Goal: Information Seeking & Learning: Understand process/instructions

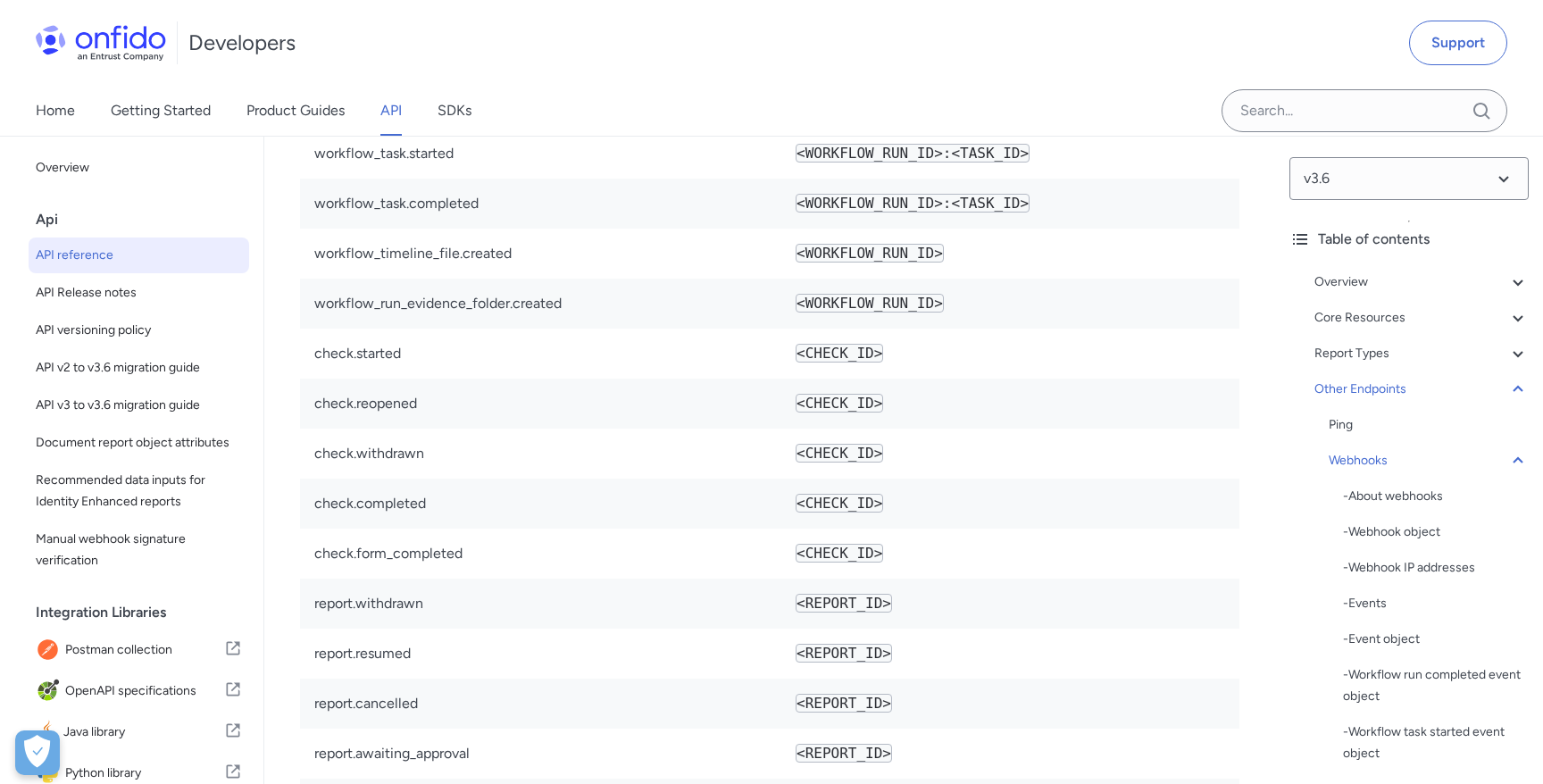
scroll to position [153521, 0]
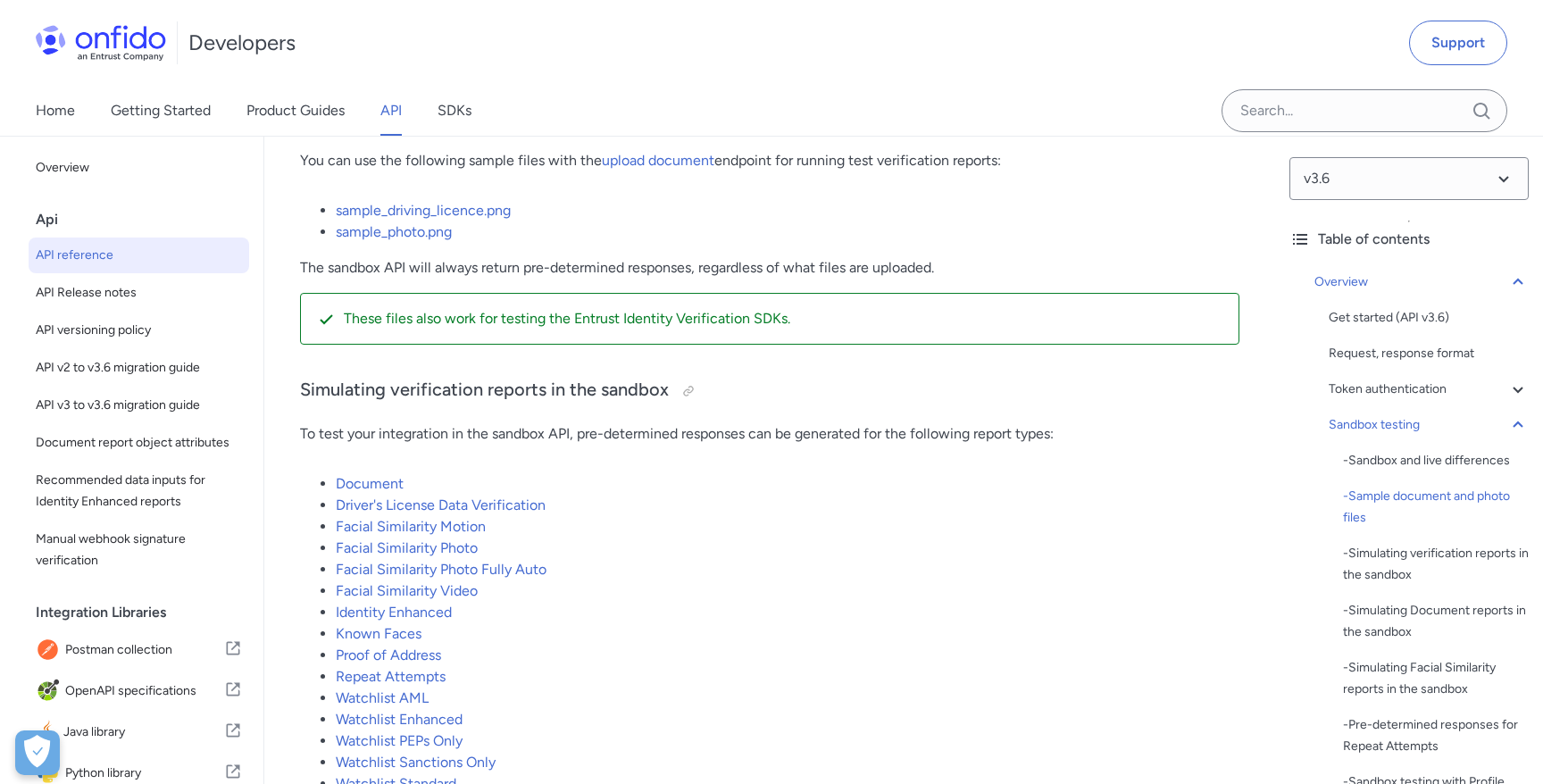
scroll to position [3332, 0]
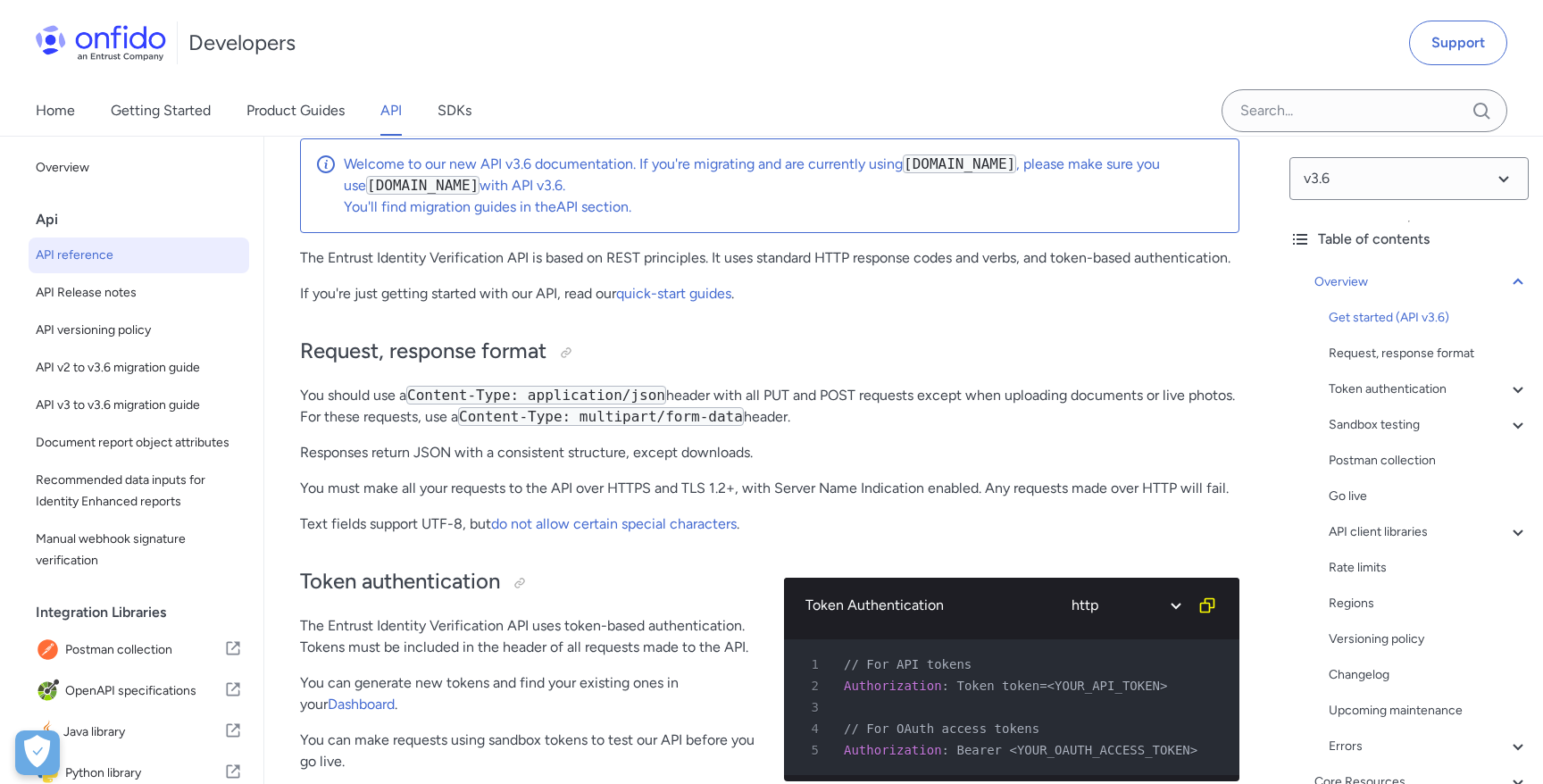
scroll to position [230, 0]
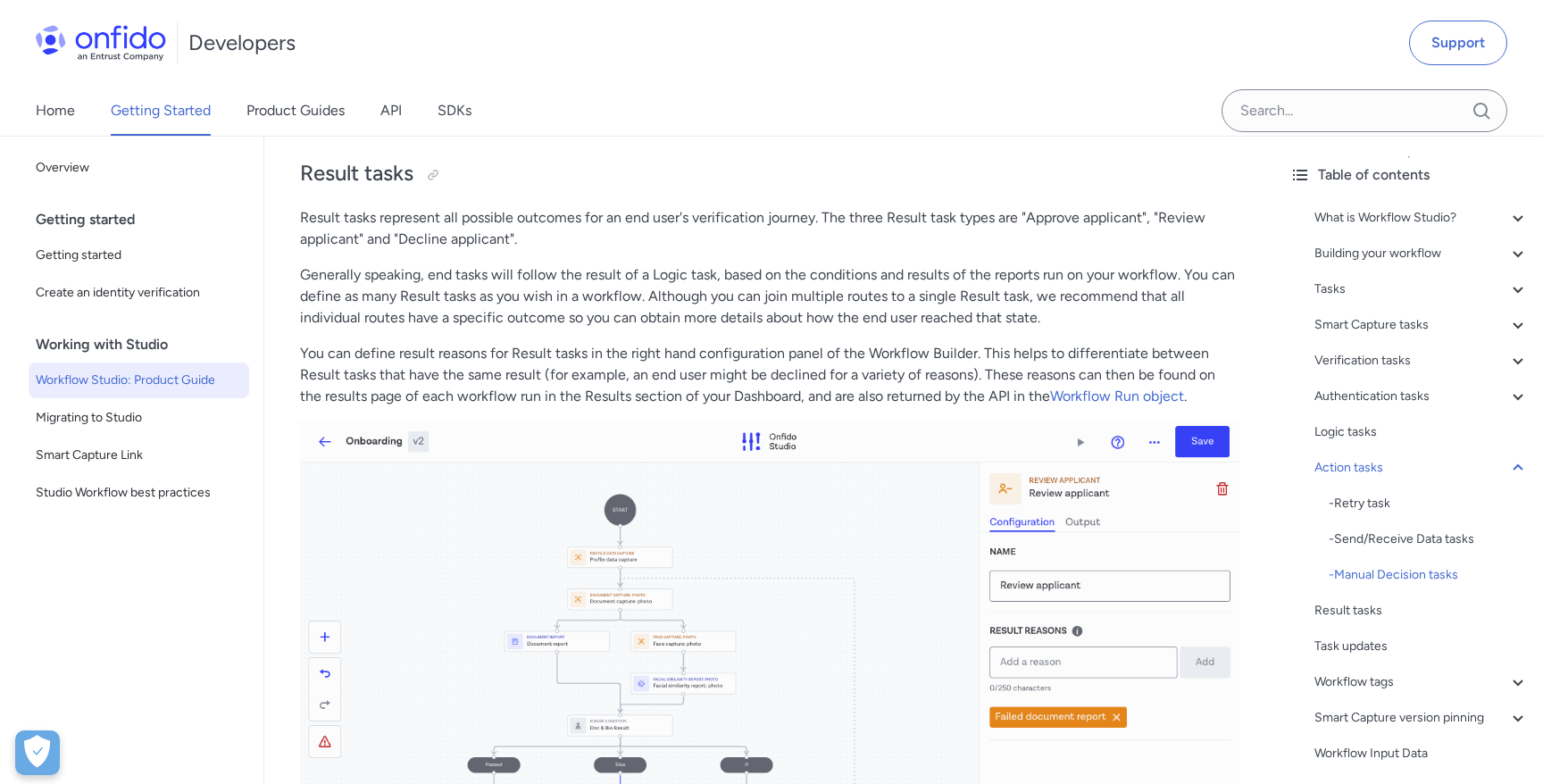
scroll to position [34350, 0]
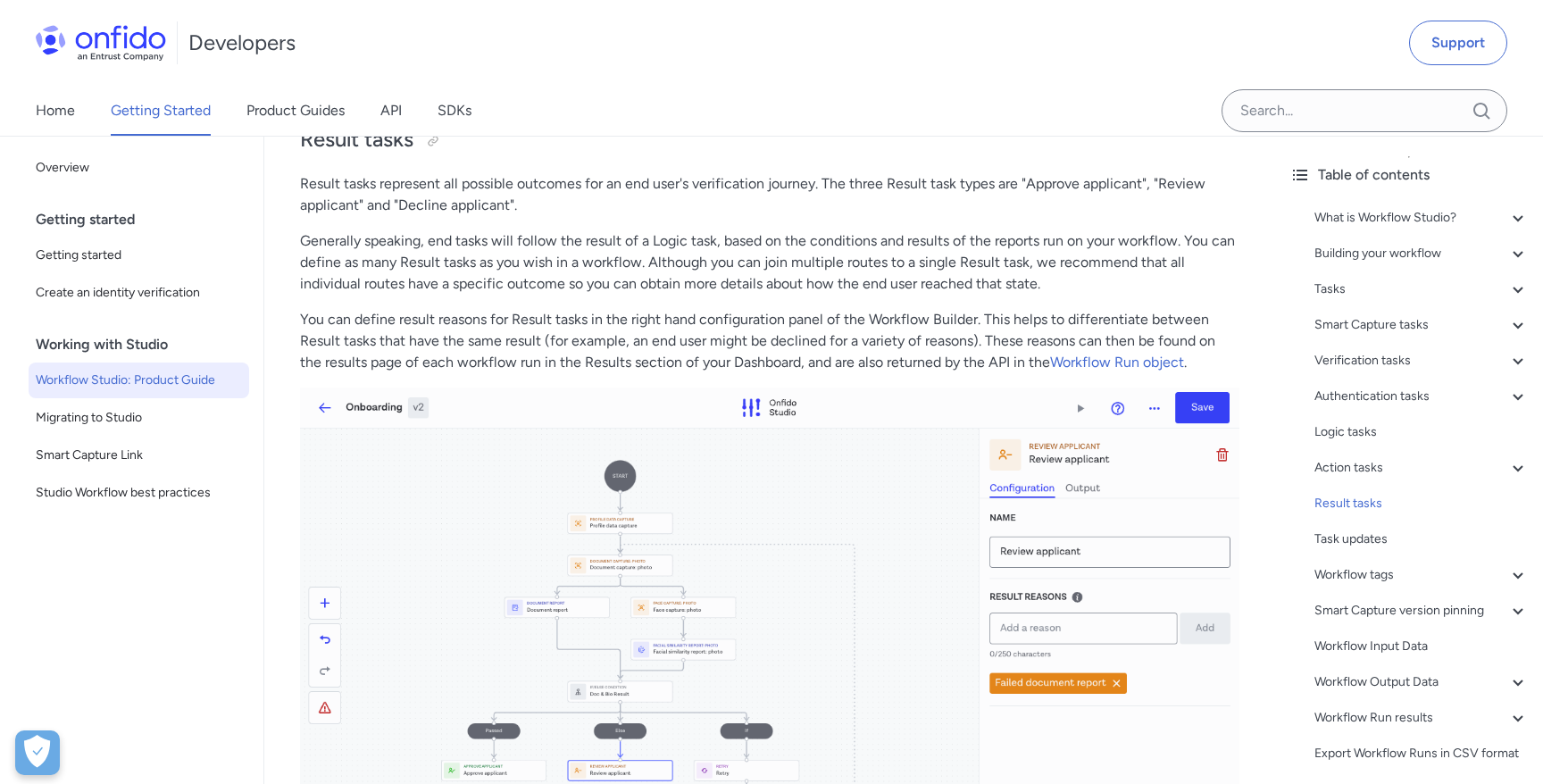
click at [791, 259] on p "Generally speaking, end tasks will follow the result of a Logic task, based on …" at bounding box center [769, 262] width 939 height 64
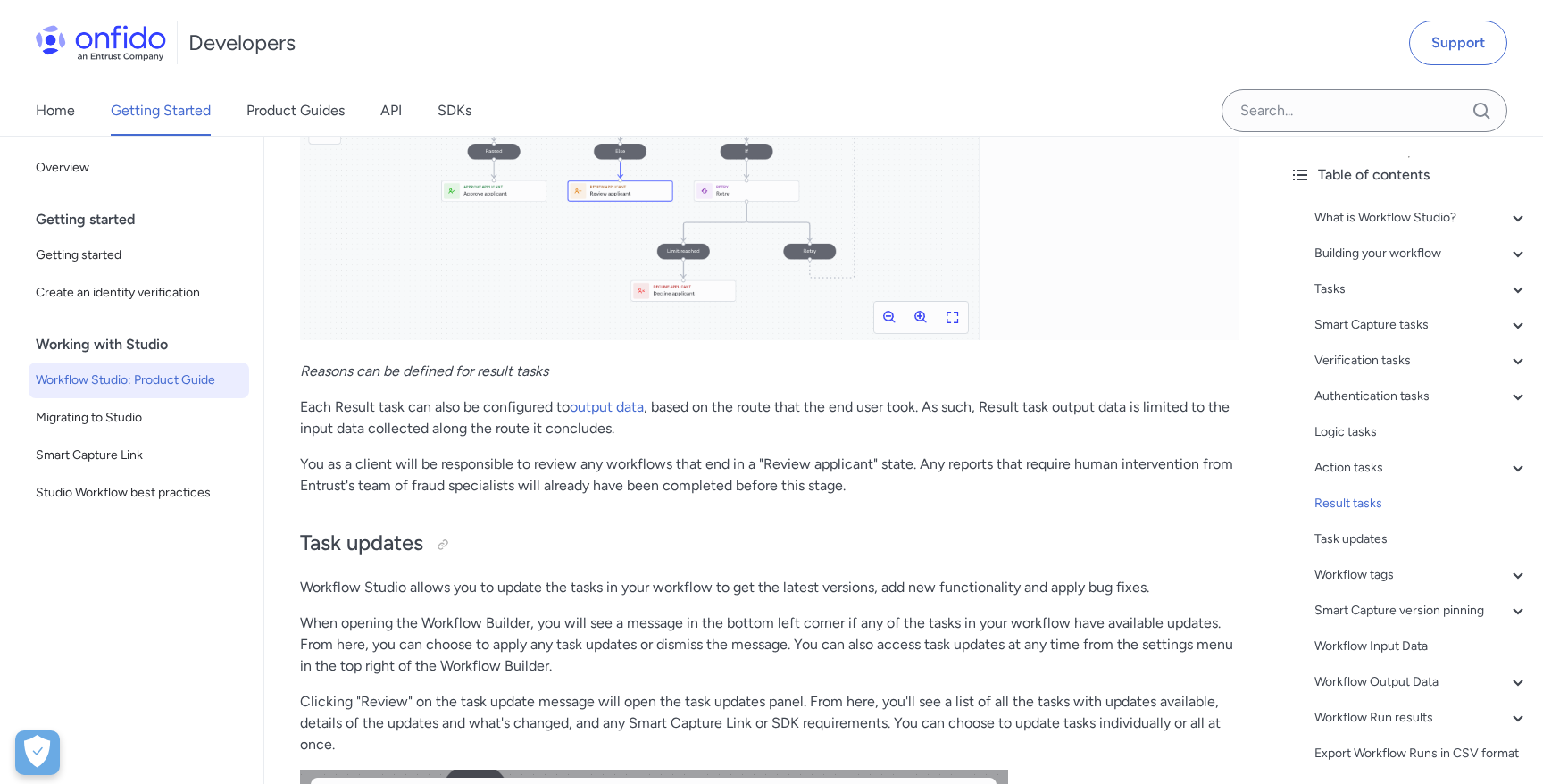
scroll to position [34941, 0]
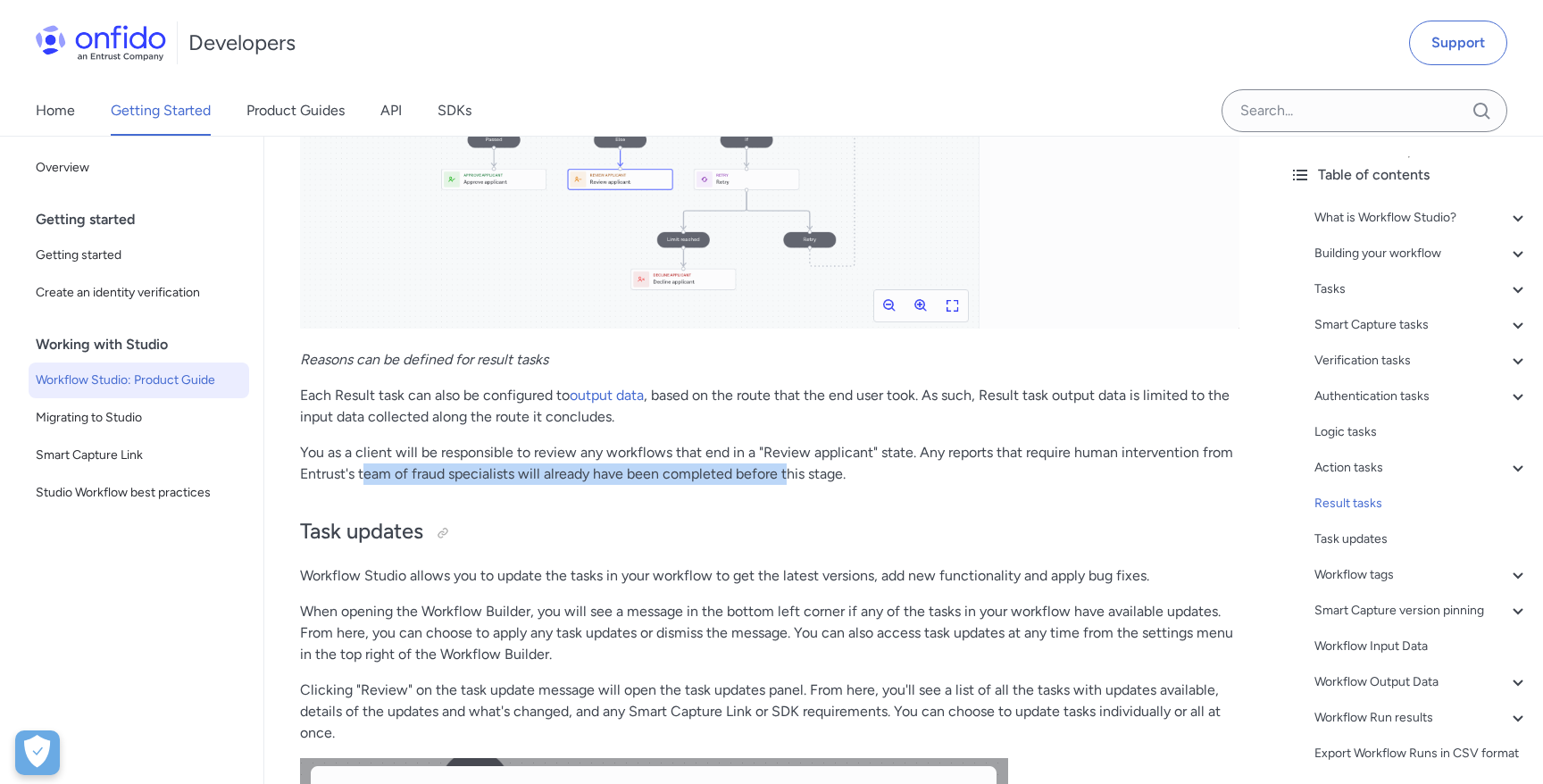
drag, startPoint x: 363, startPoint y: 491, endPoint x: 787, endPoint y: 498, distance: 424.1
click at [787, 484] on p "You as a client will be responsible to review any workflows that end in a "Revi…" at bounding box center [769, 463] width 939 height 42
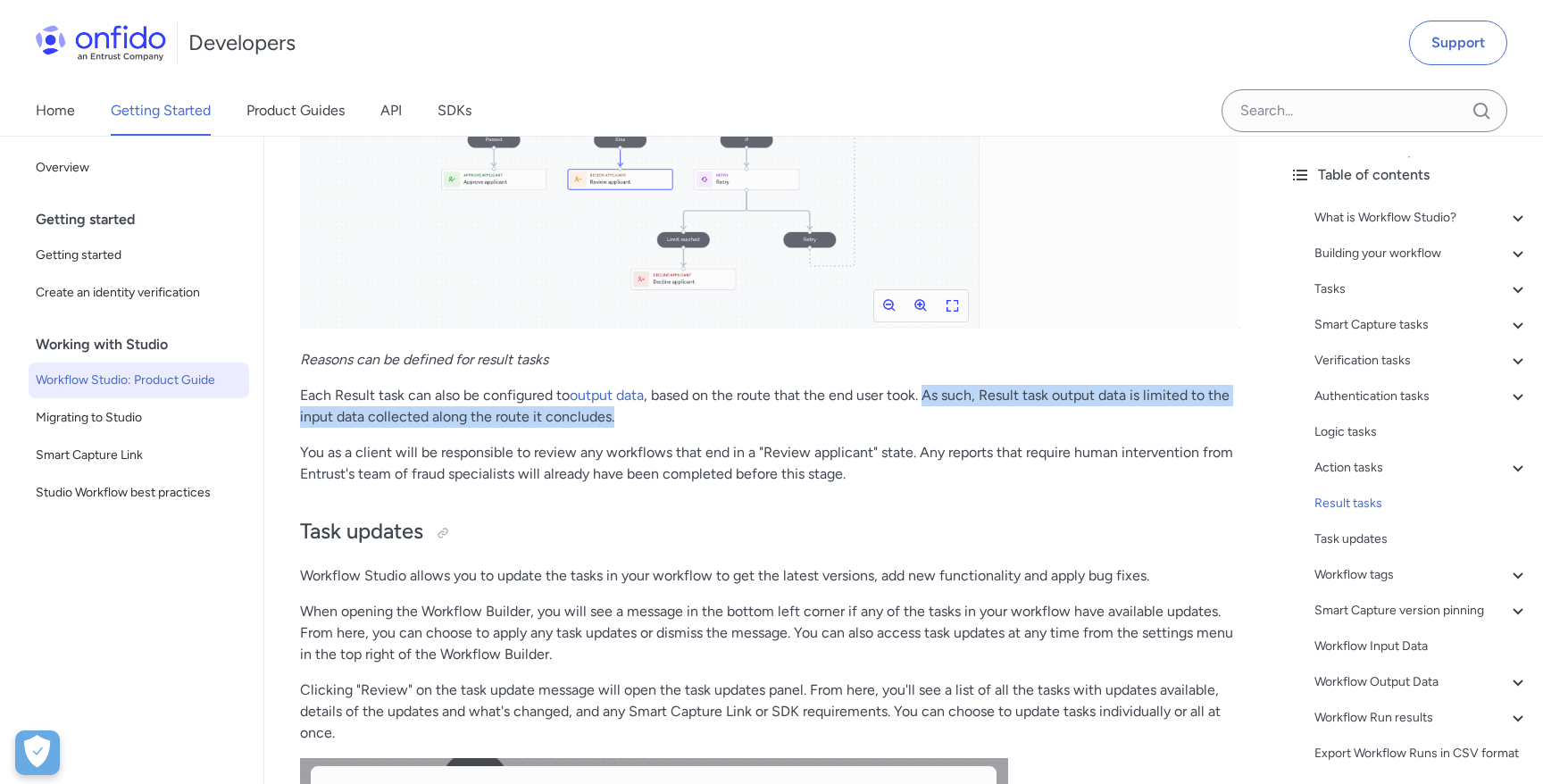
drag, startPoint x: 930, startPoint y: 408, endPoint x: 930, endPoint y: 440, distance: 32.0
click at [930, 428] on p "Each Result task can also be configured to output data , based on the route tha…" at bounding box center [769, 405] width 939 height 42
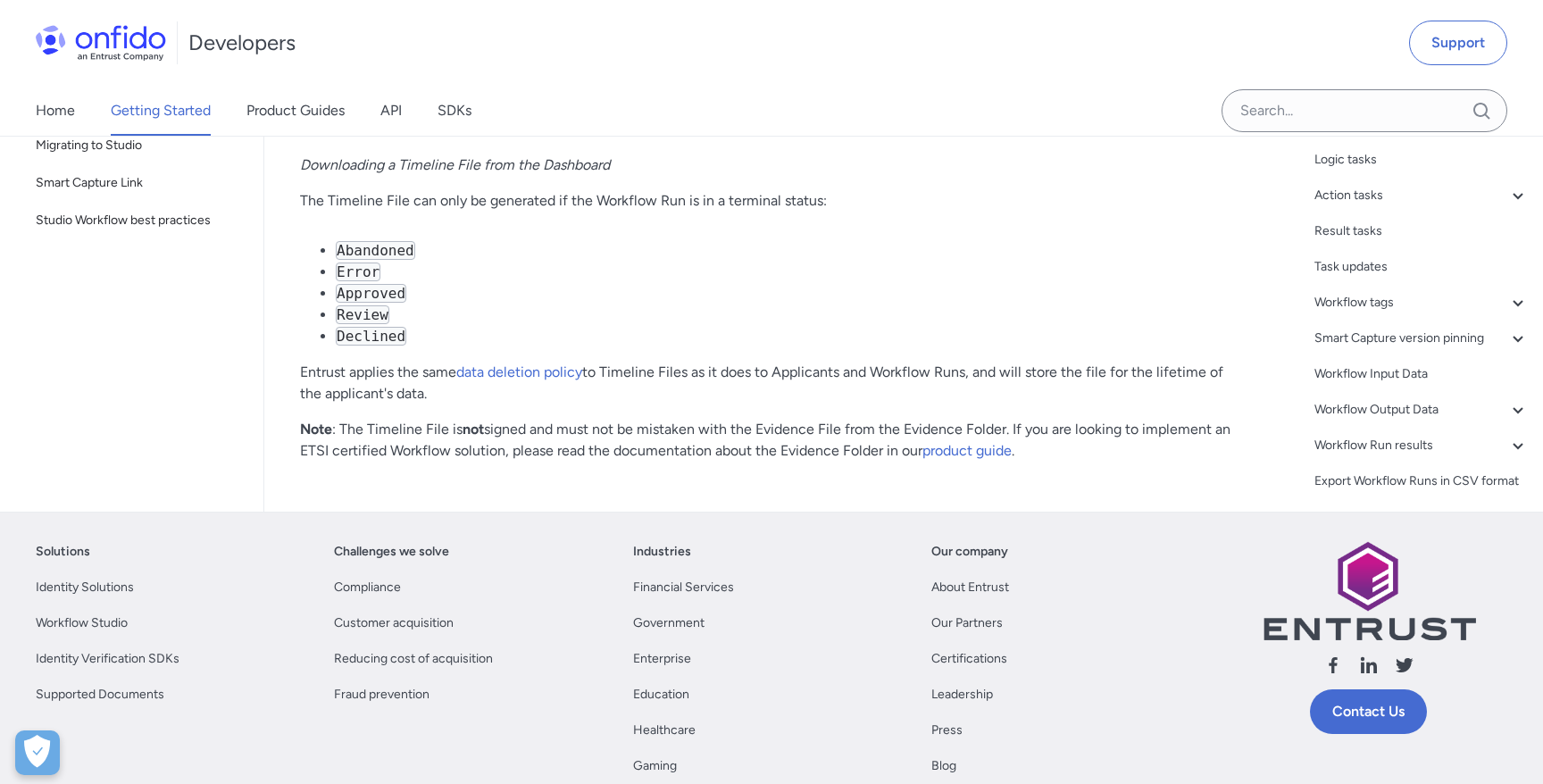
scroll to position [47098, 0]
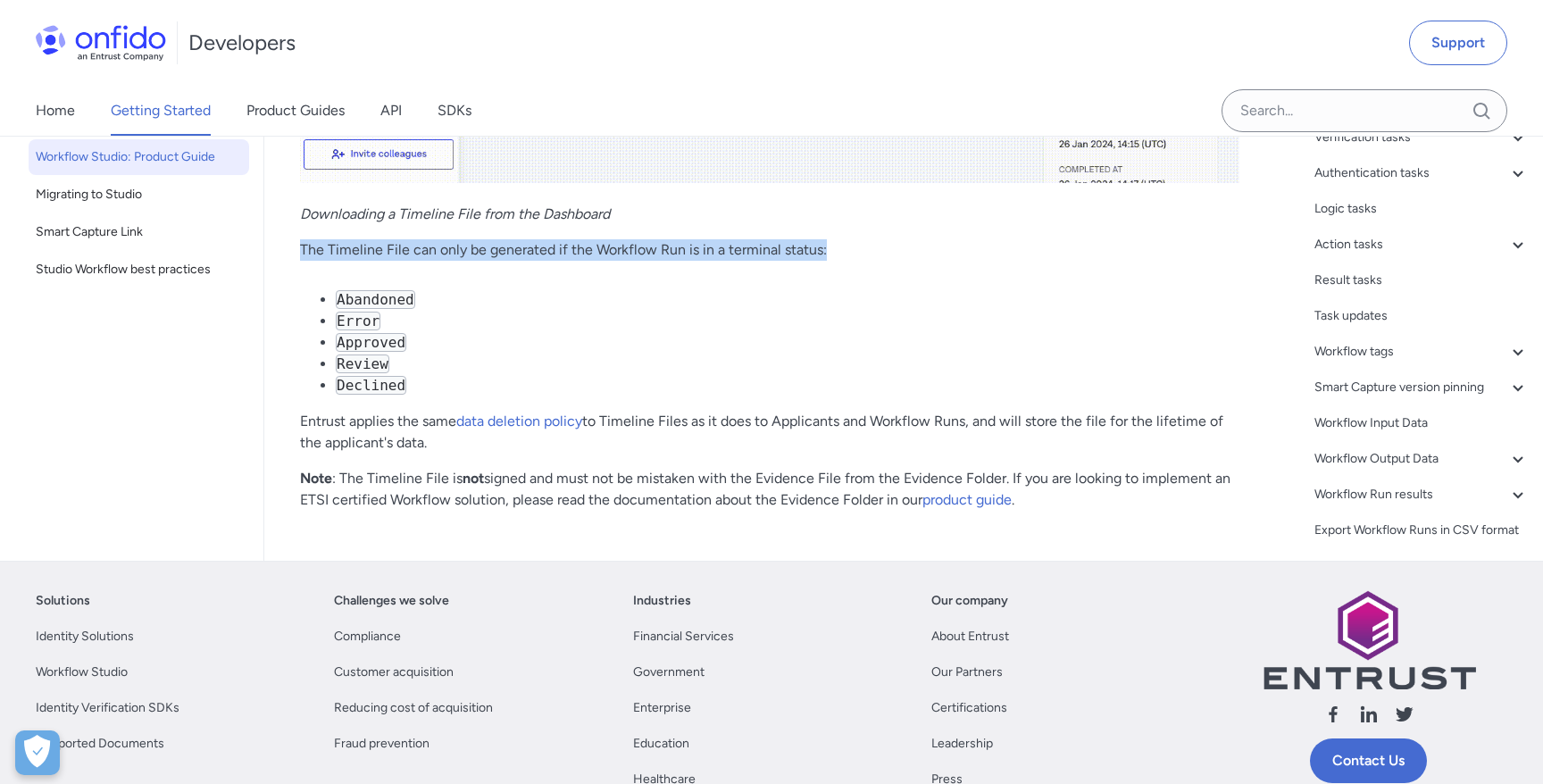
drag, startPoint x: 297, startPoint y: 239, endPoint x: 869, endPoint y: 248, distance: 572.1
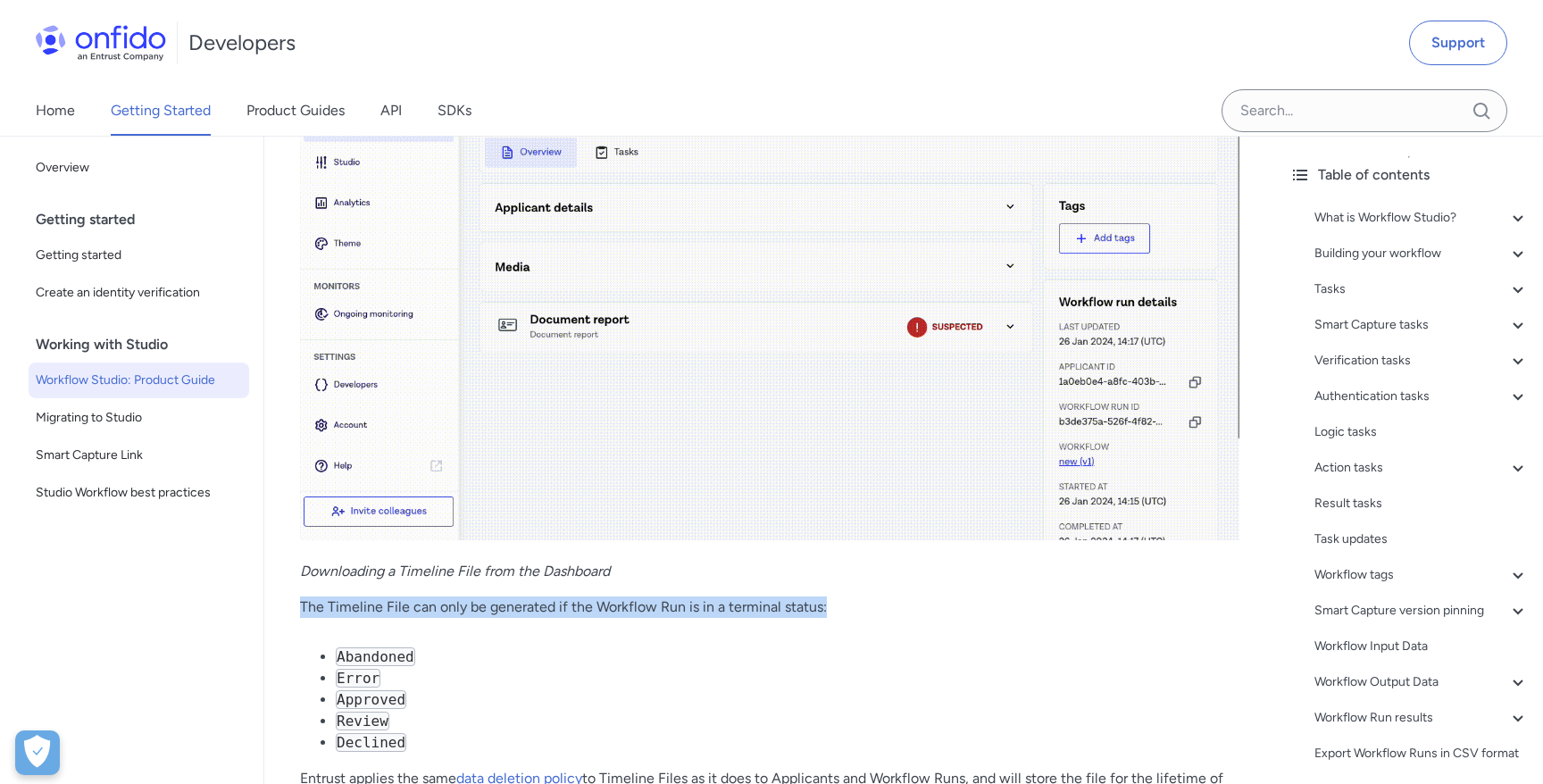
scroll to position [46636, 0]
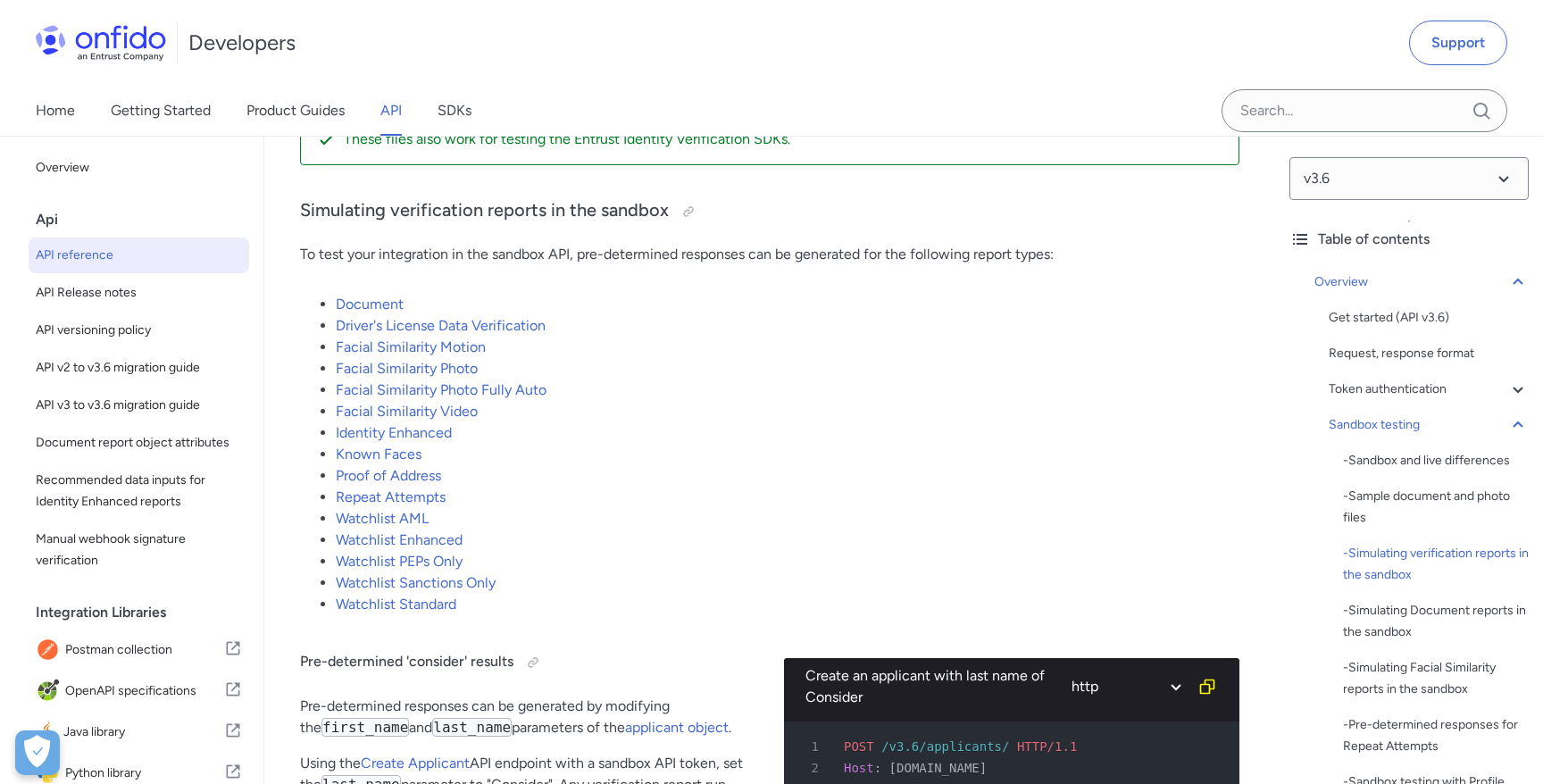
scroll to position [3549, 0]
